Goal: Complete application form

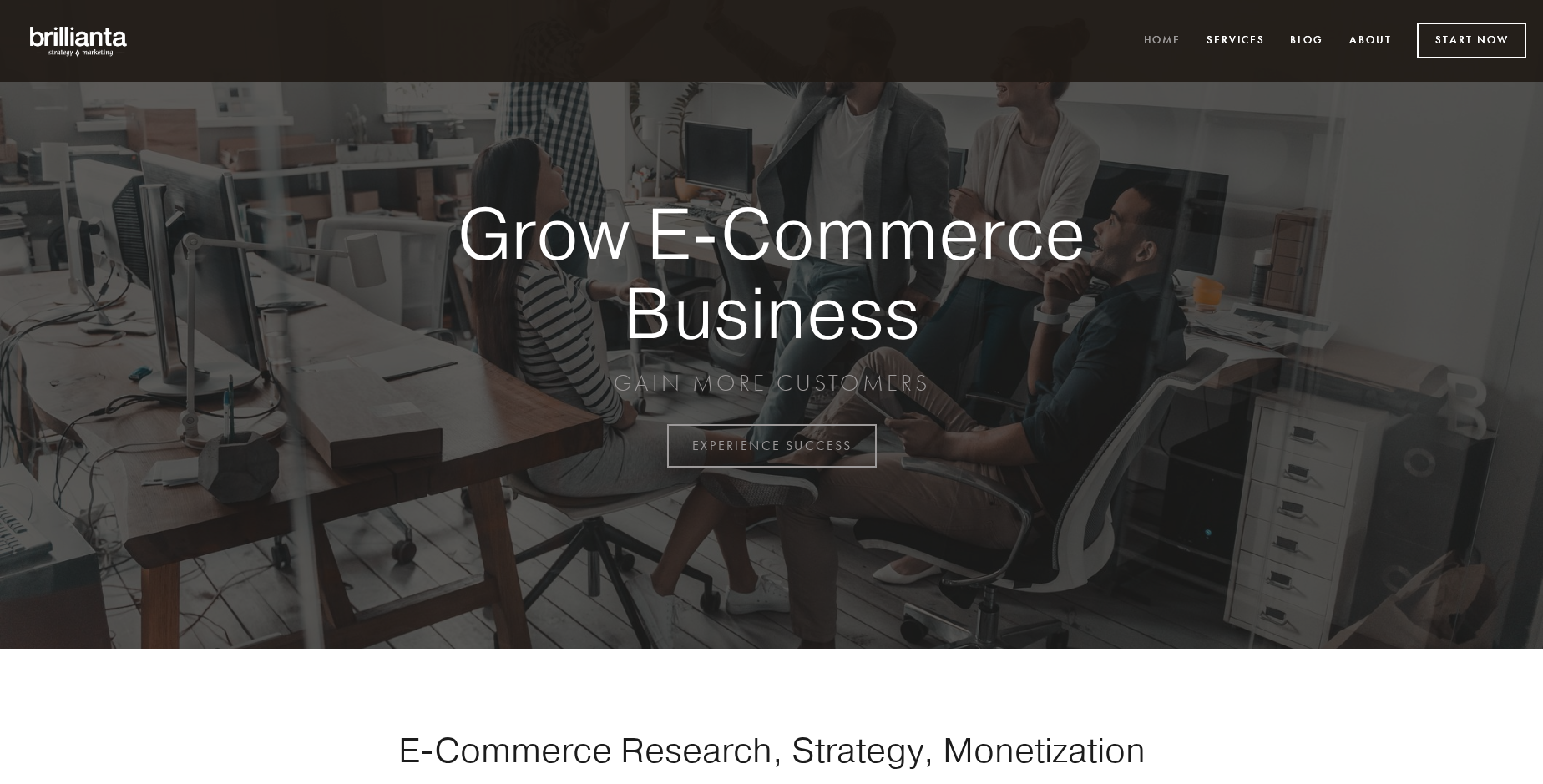
scroll to position [4376, 0]
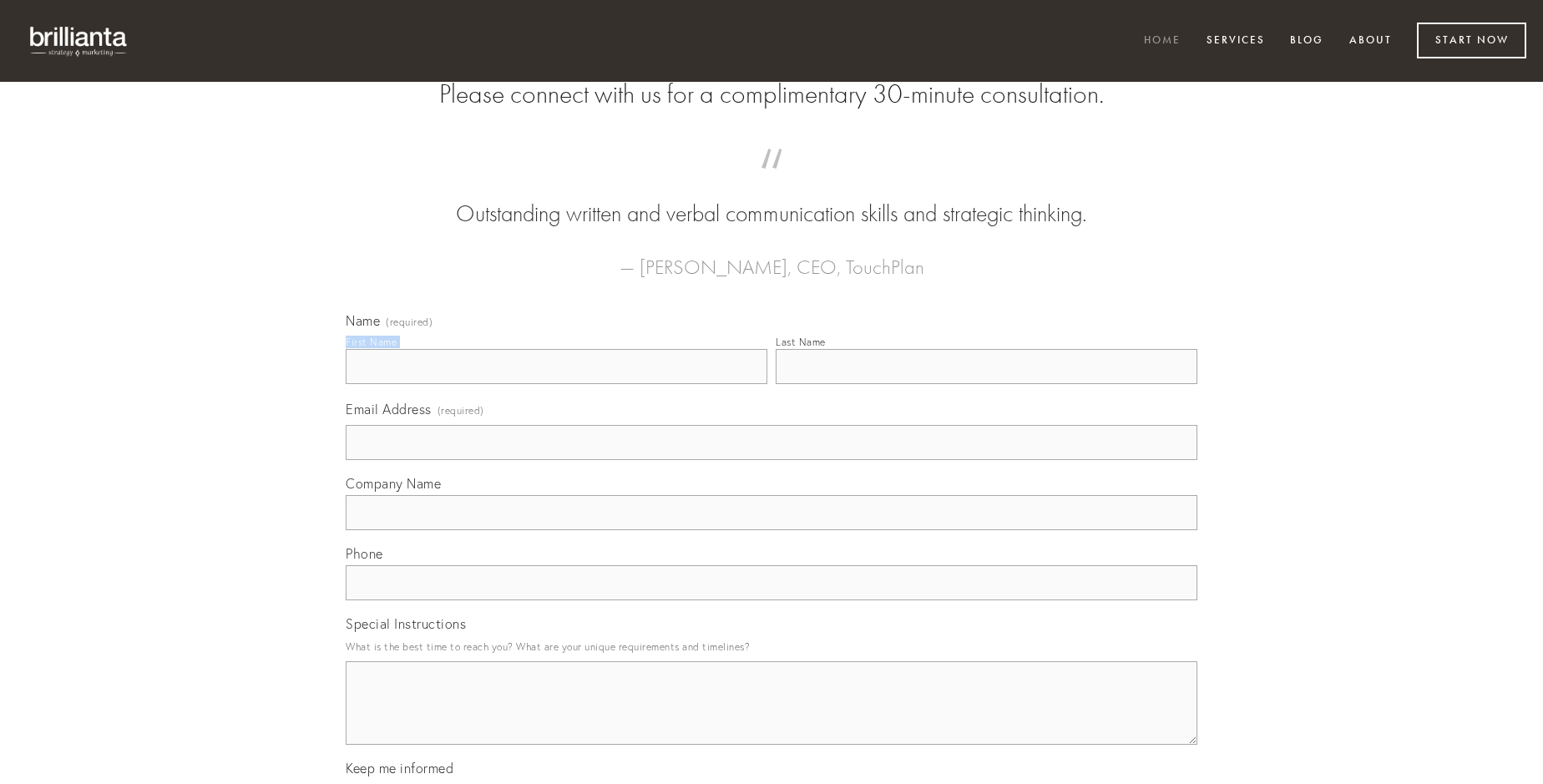
type input "[PERSON_NAME]"
click at [986, 384] on input "Last Name" at bounding box center [986, 366] width 422 height 35
type input "[PERSON_NAME]"
click at [772, 460] on input "Email Address (required)" at bounding box center [771, 442] width 852 height 35
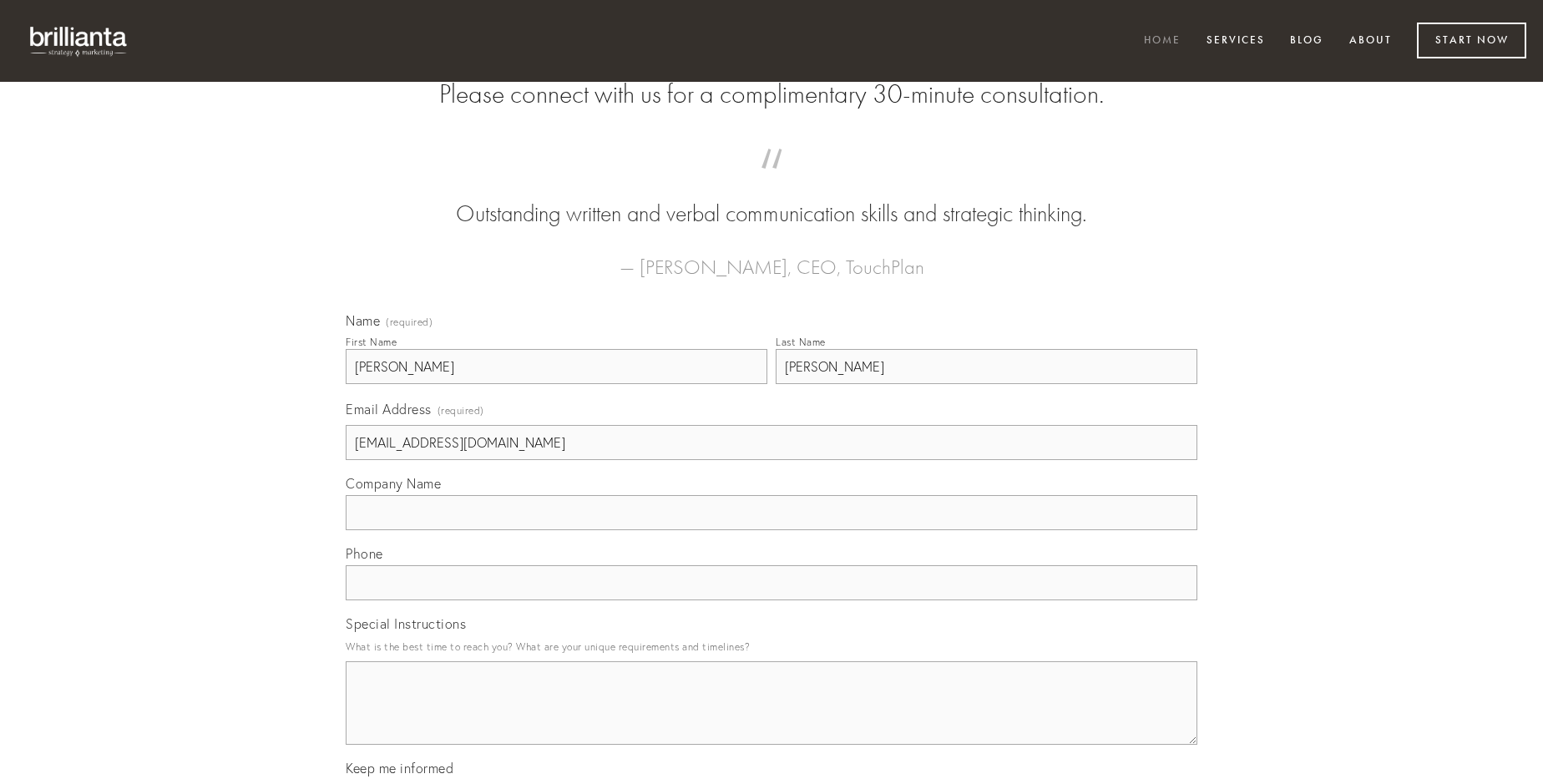
type input "[EMAIL_ADDRESS][DOMAIN_NAME]"
click at [772, 530] on input "Company Name" at bounding box center [771, 512] width 852 height 35
type input "auctor"
click at [772, 600] on input "text" at bounding box center [771, 582] width 852 height 35
click at [772, 718] on textarea "Special Instructions" at bounding box center [771, 703] width 852 height 83
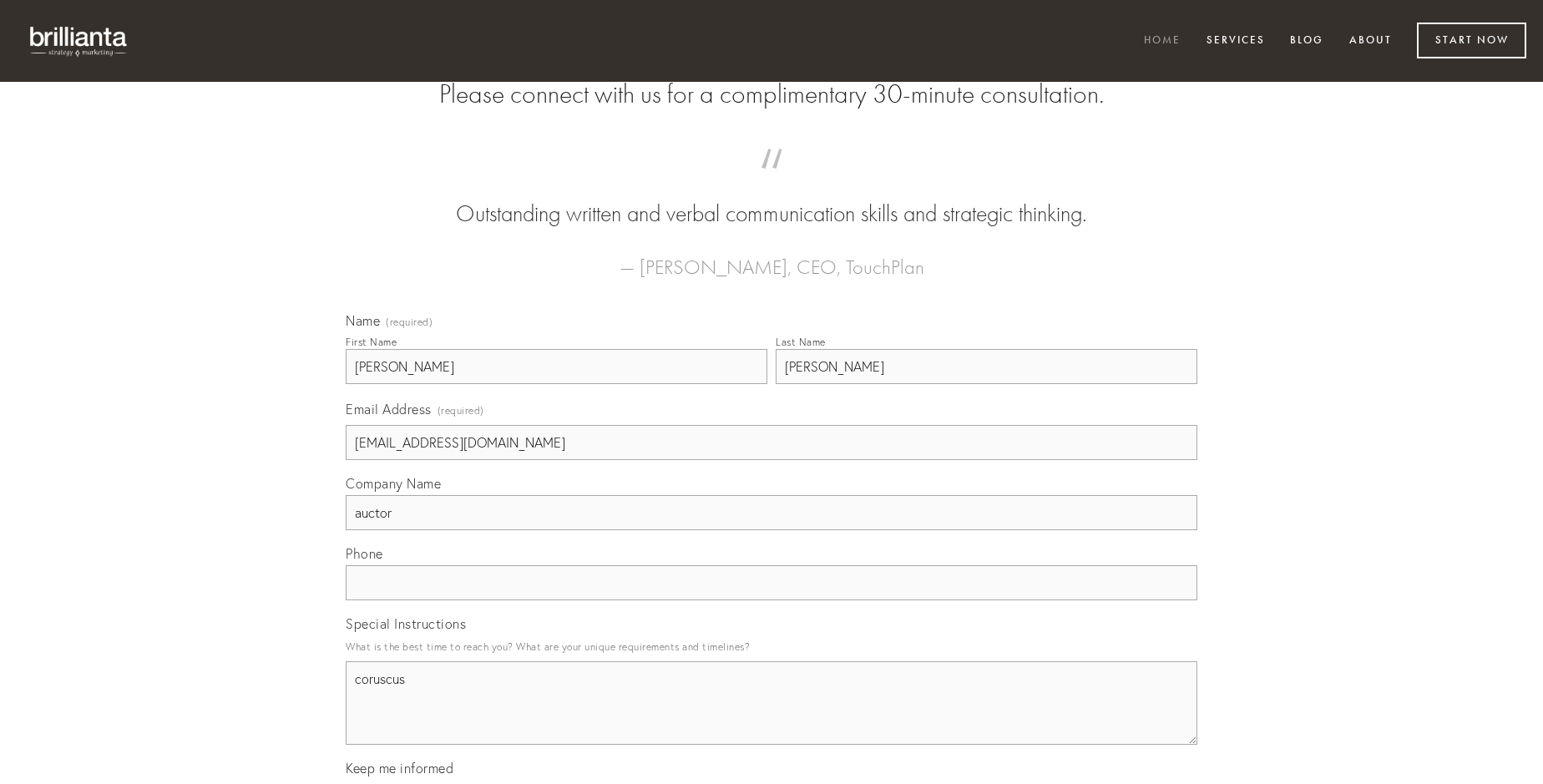
type textarea "coruscus"
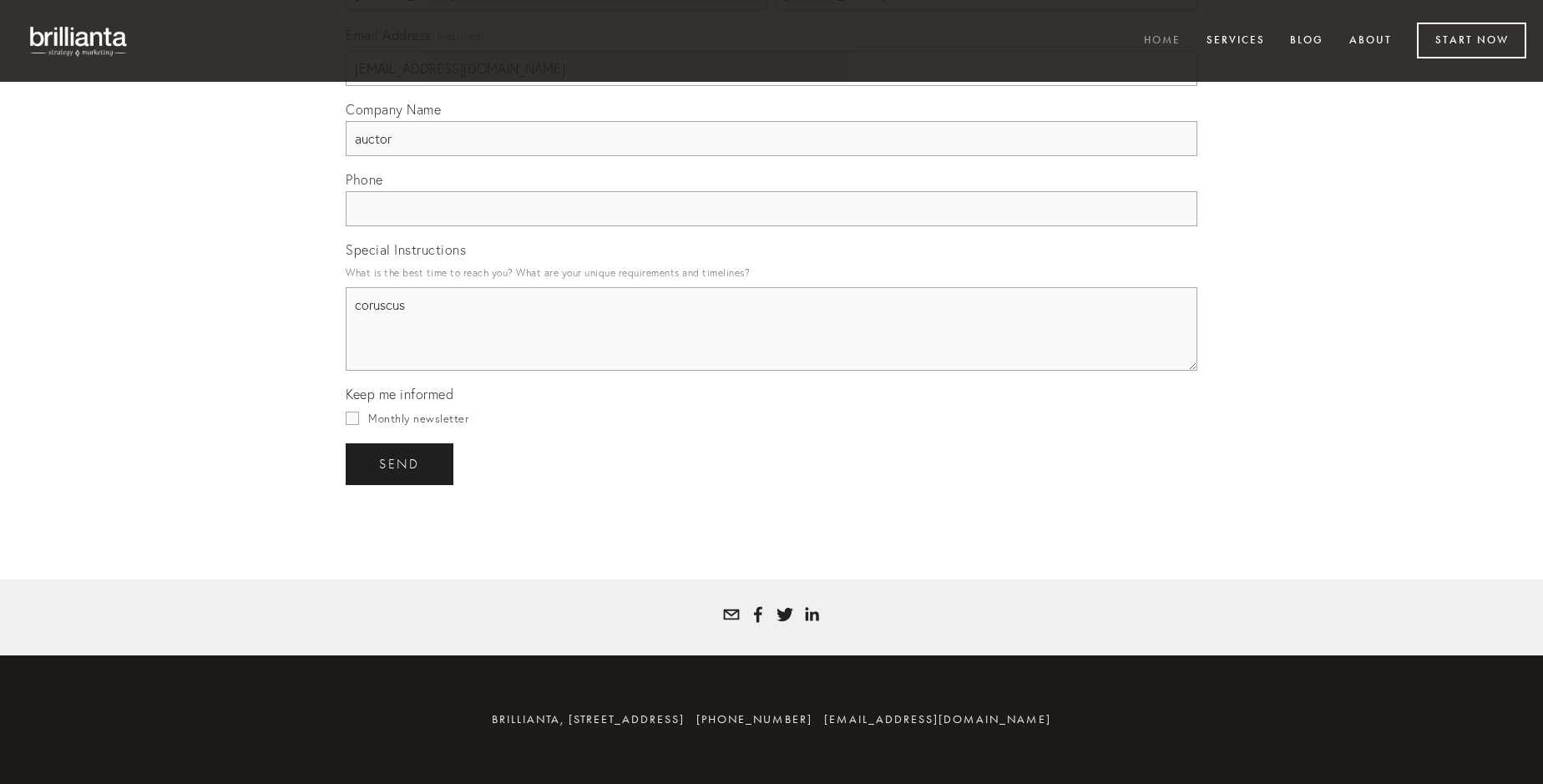
click at [401, 463] on span "send" at bounding box center [399, 464] width 41 height 15
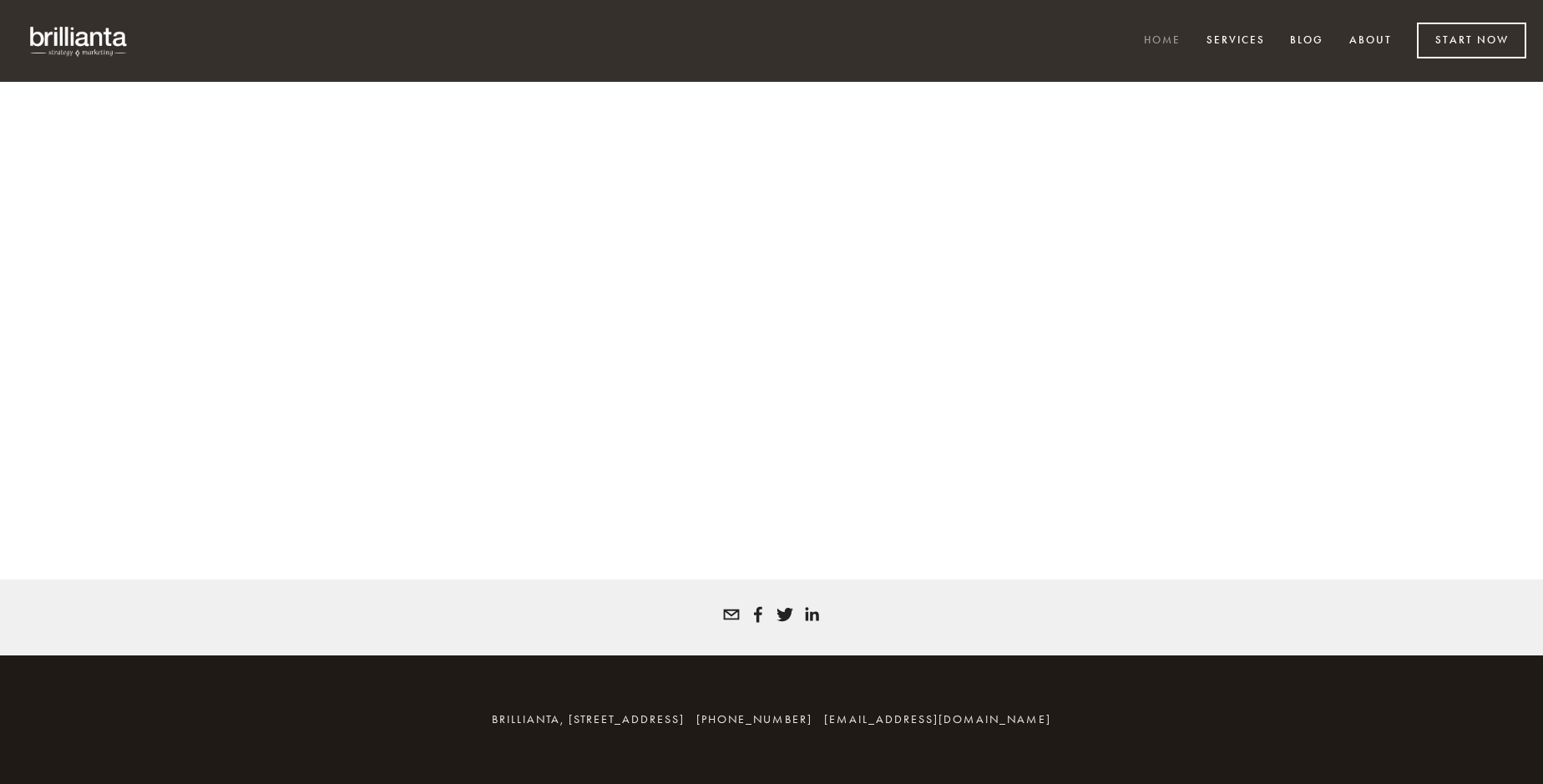
scroll to position [4354, 0]
